Goal: Check status: Check status

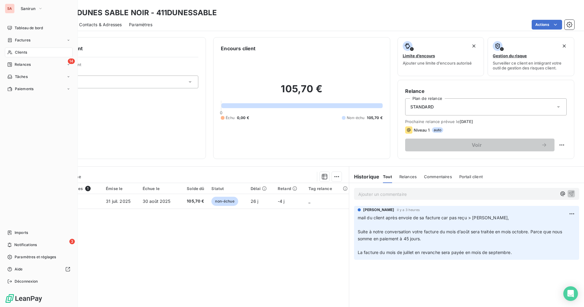
click at [16, 53] on span "Clients" at bounding box center [21, 52] width 12 height 5
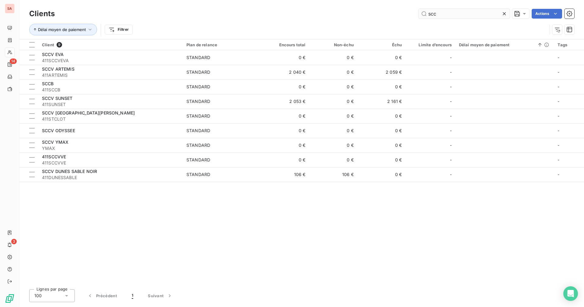
drag, startPoint x: 446, startPoint y: 14, endPoint x: 428, endPoint y: 14, distance: 18.0
click at [428, 14] on input "scc" at bounding box center [464, 14] width 91 height 10
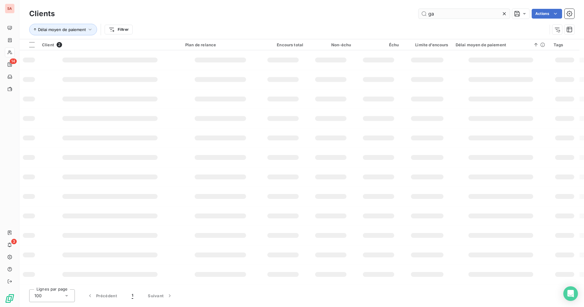
type input "g"
click at [430, 13] on input "text" at bounding box center [464, 14] width 91 height 10
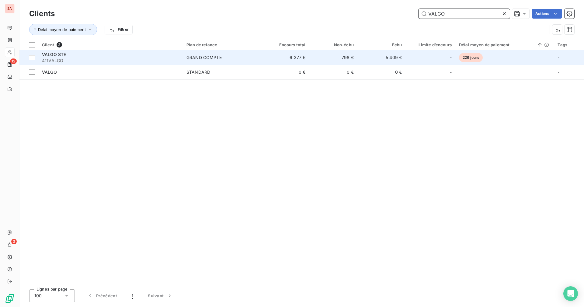
type input "VALGO"
click at [380, 59] on td "5 409 €" at bounding box center [382, 57] width 48 height 15
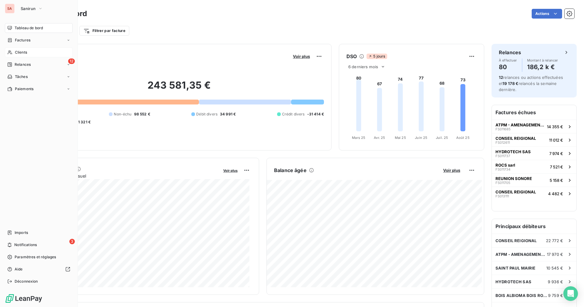
click at [12, 50] on div "Clients" at bounding box center [39, 52] width 68 height 10
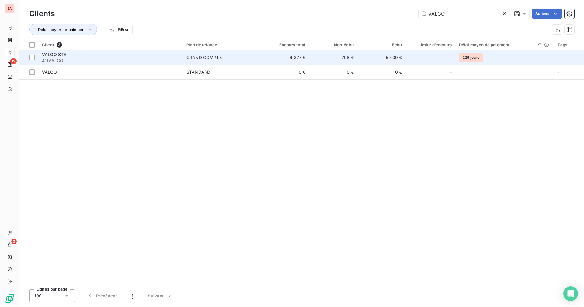
type input "VALGO"
click at [351, 61] on td "798 €" at bounding box center [334, 57] width 48 height 15
